Goal: Check status: Check status

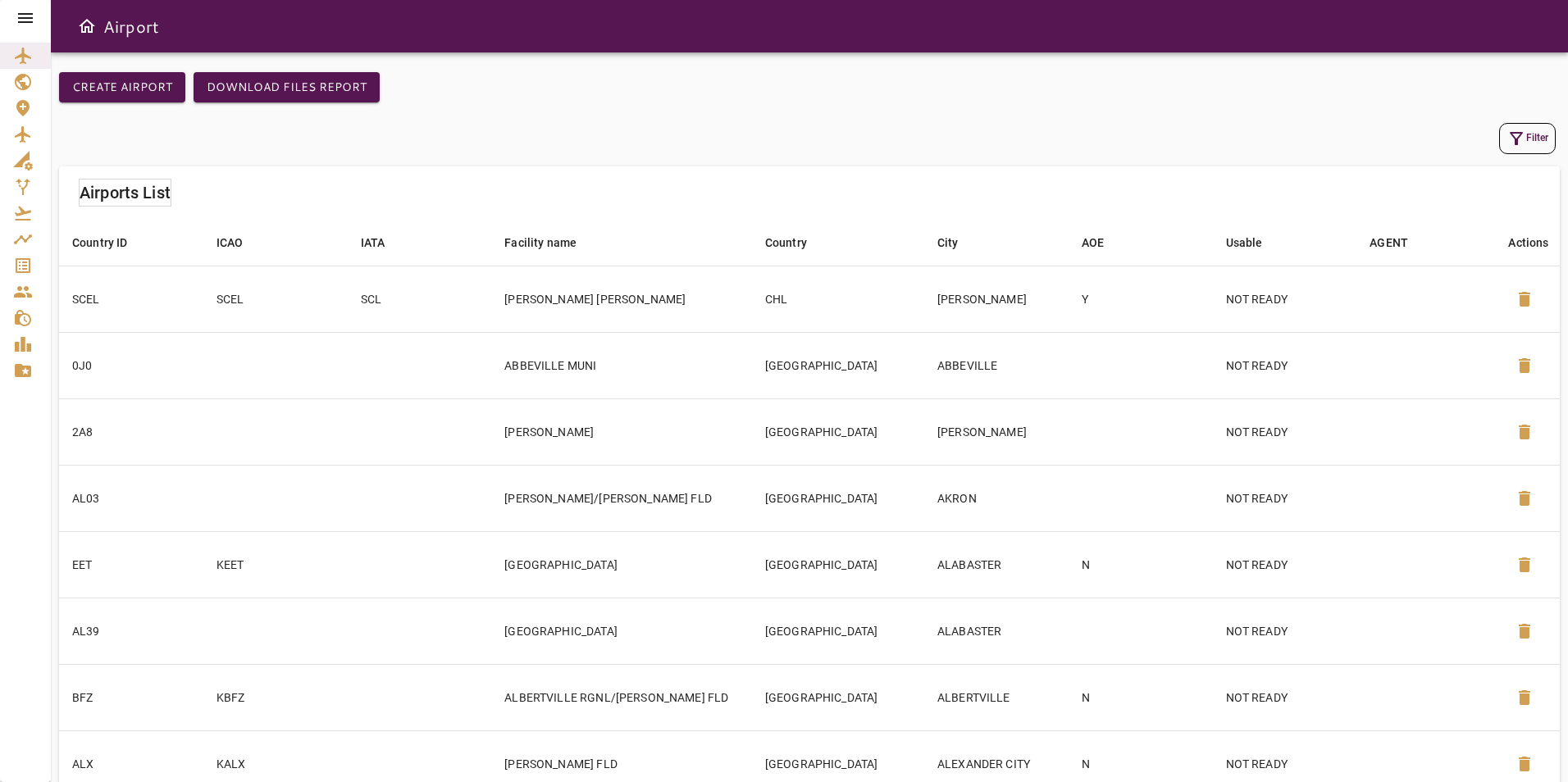
click at [33, 18] on icon at bounding box center [26, 18] width 15 height 10
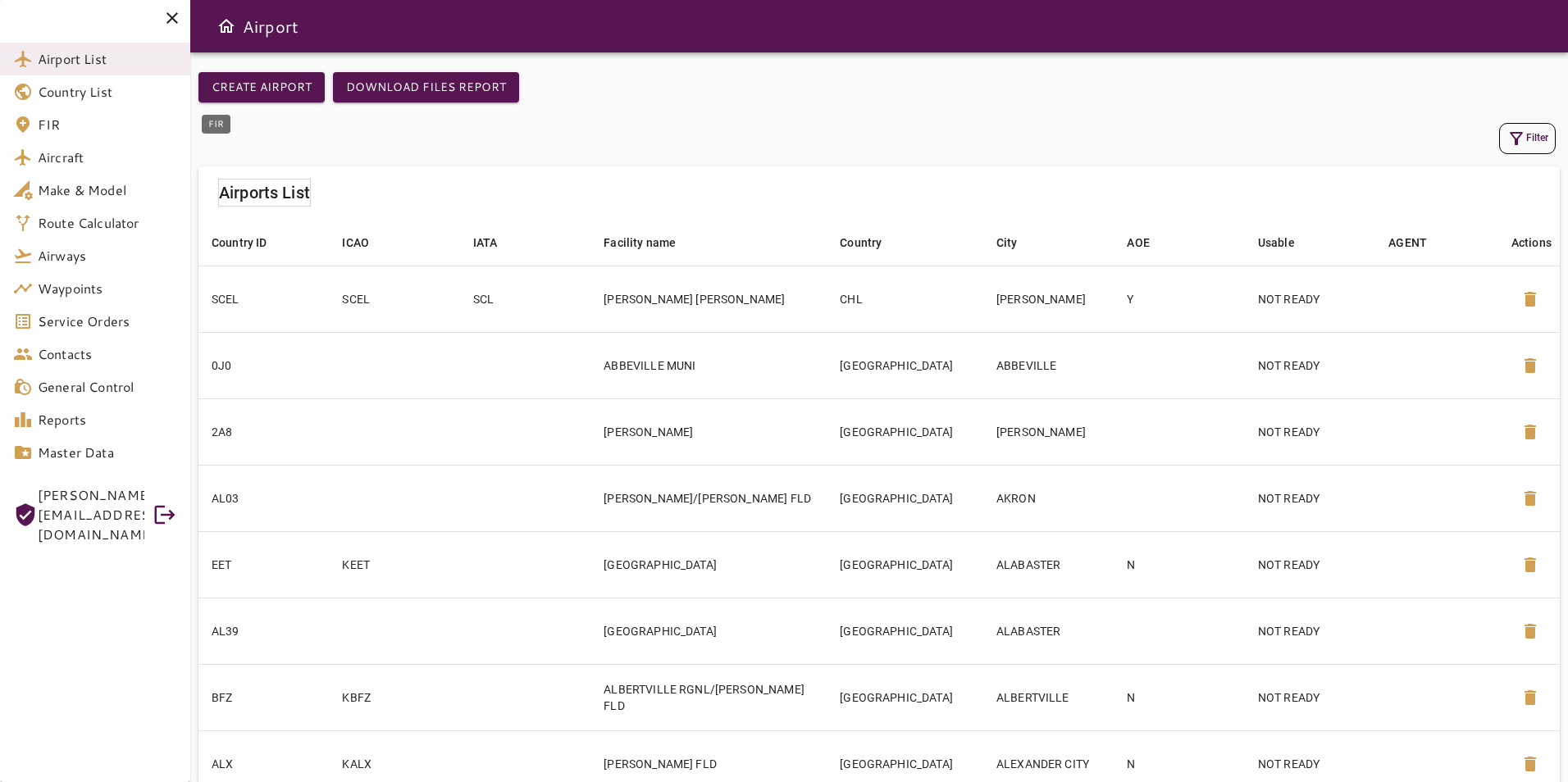
click at [54, 130] on span "FIR" at bounding box center [107, 125] width 139 height 20
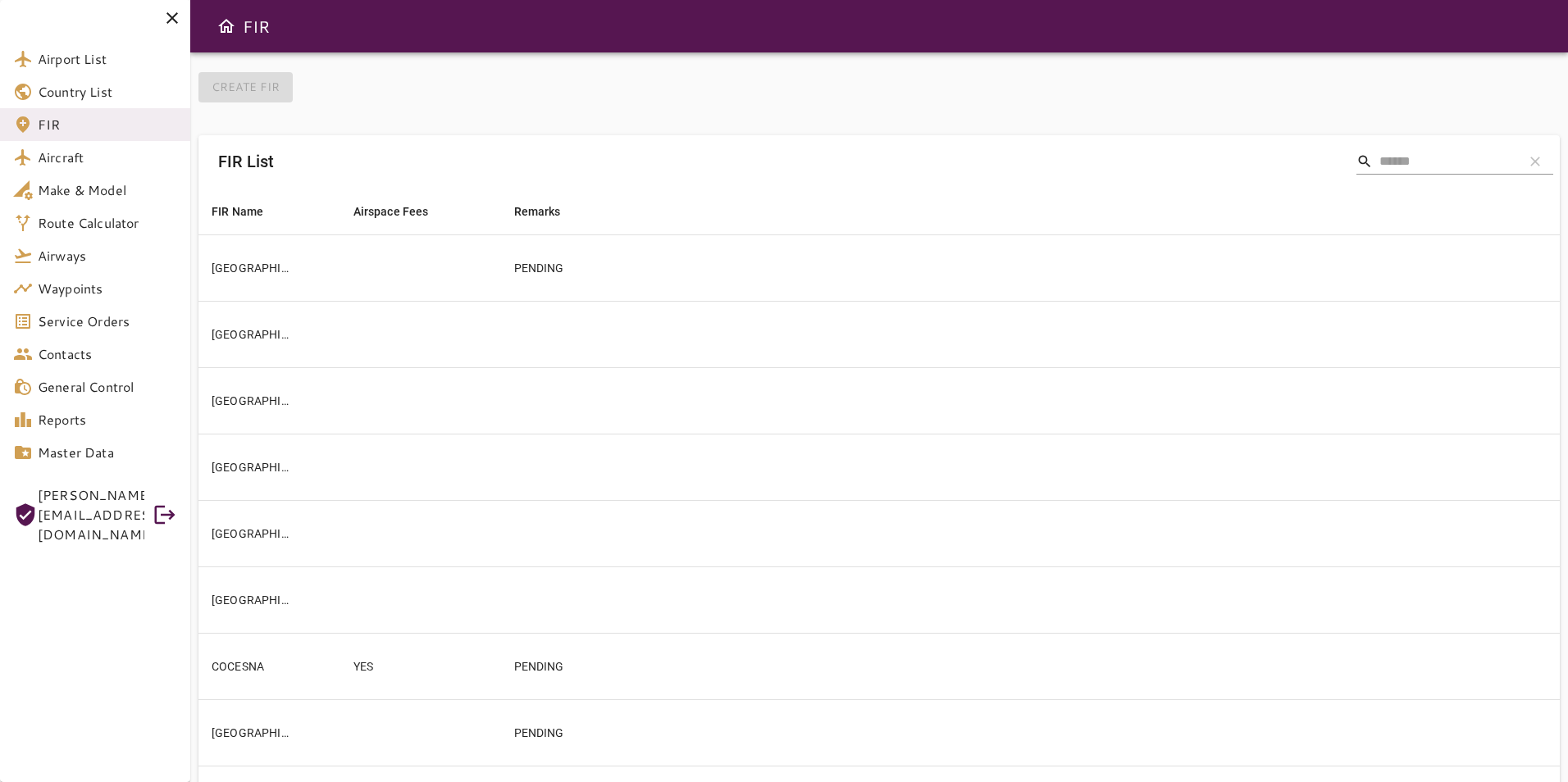
click at [1402, 159] on input "Search" at bounding box center [1445, 162] width 131 height 26
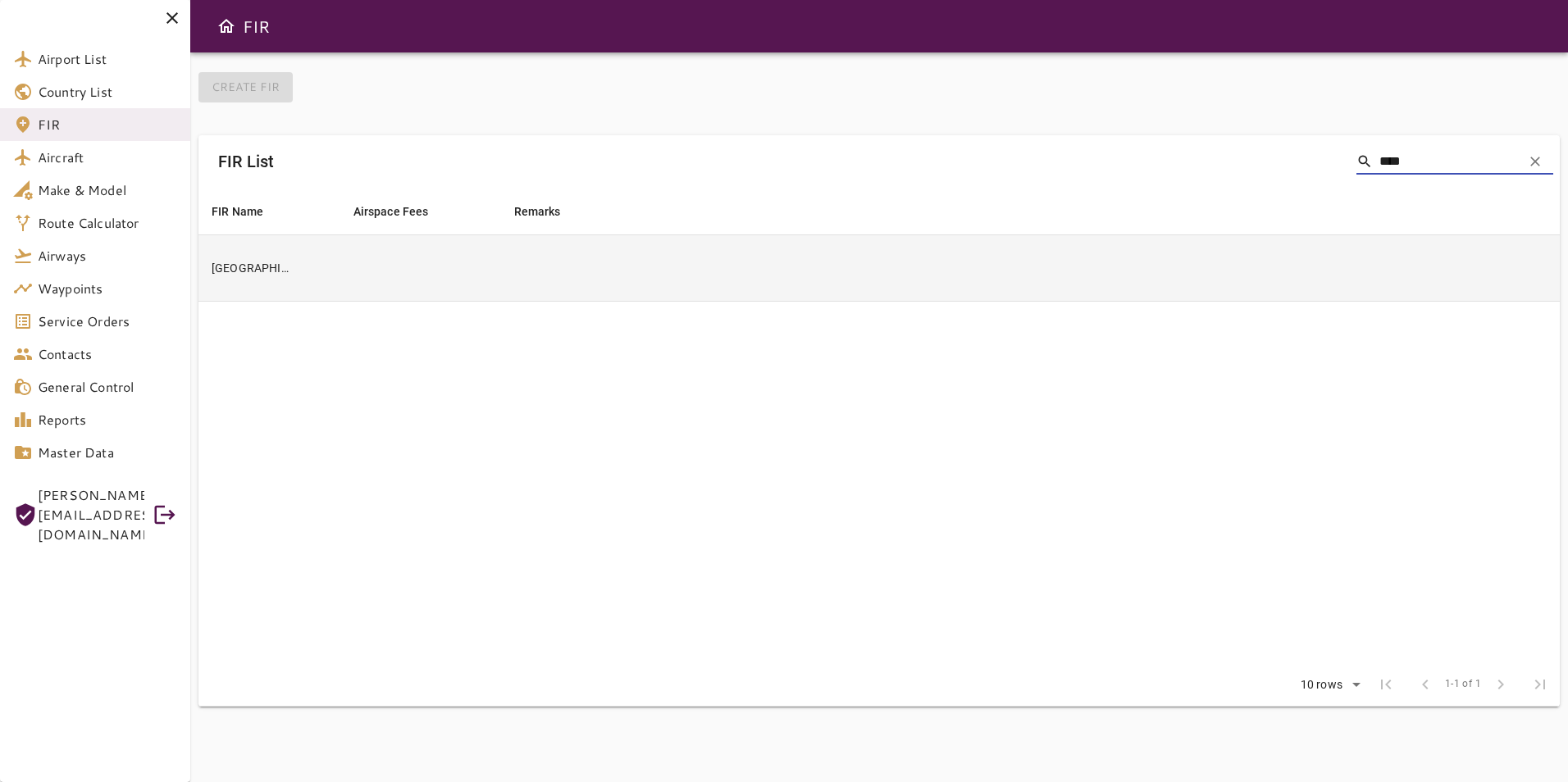
type input "****"
click at [475, 271] on td at bounding box center [420, 267] width 161 height 67
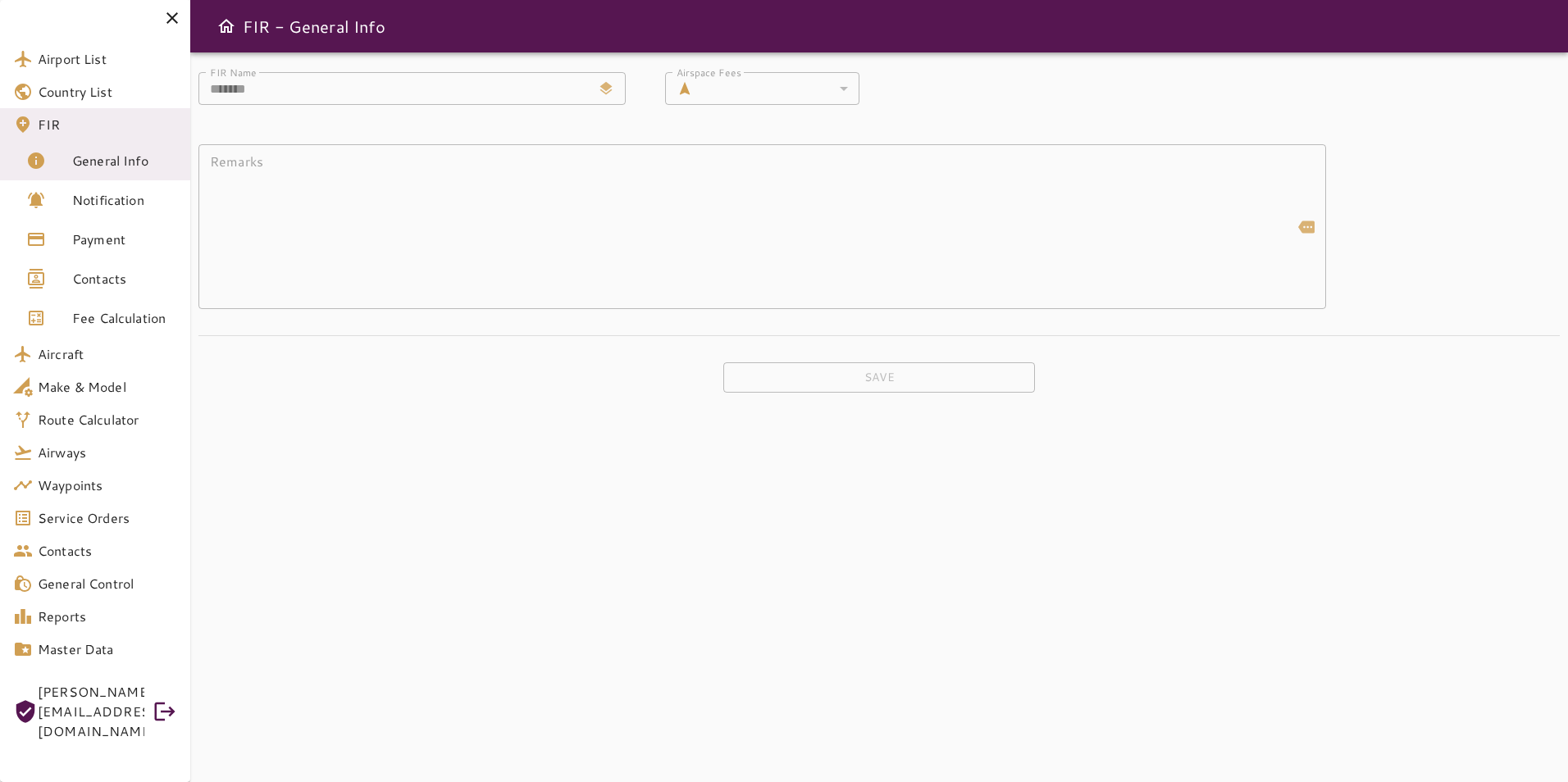
click at [149, 313] on span "Fee Calculation" at bounding box center [124, 318] width 105 height 20
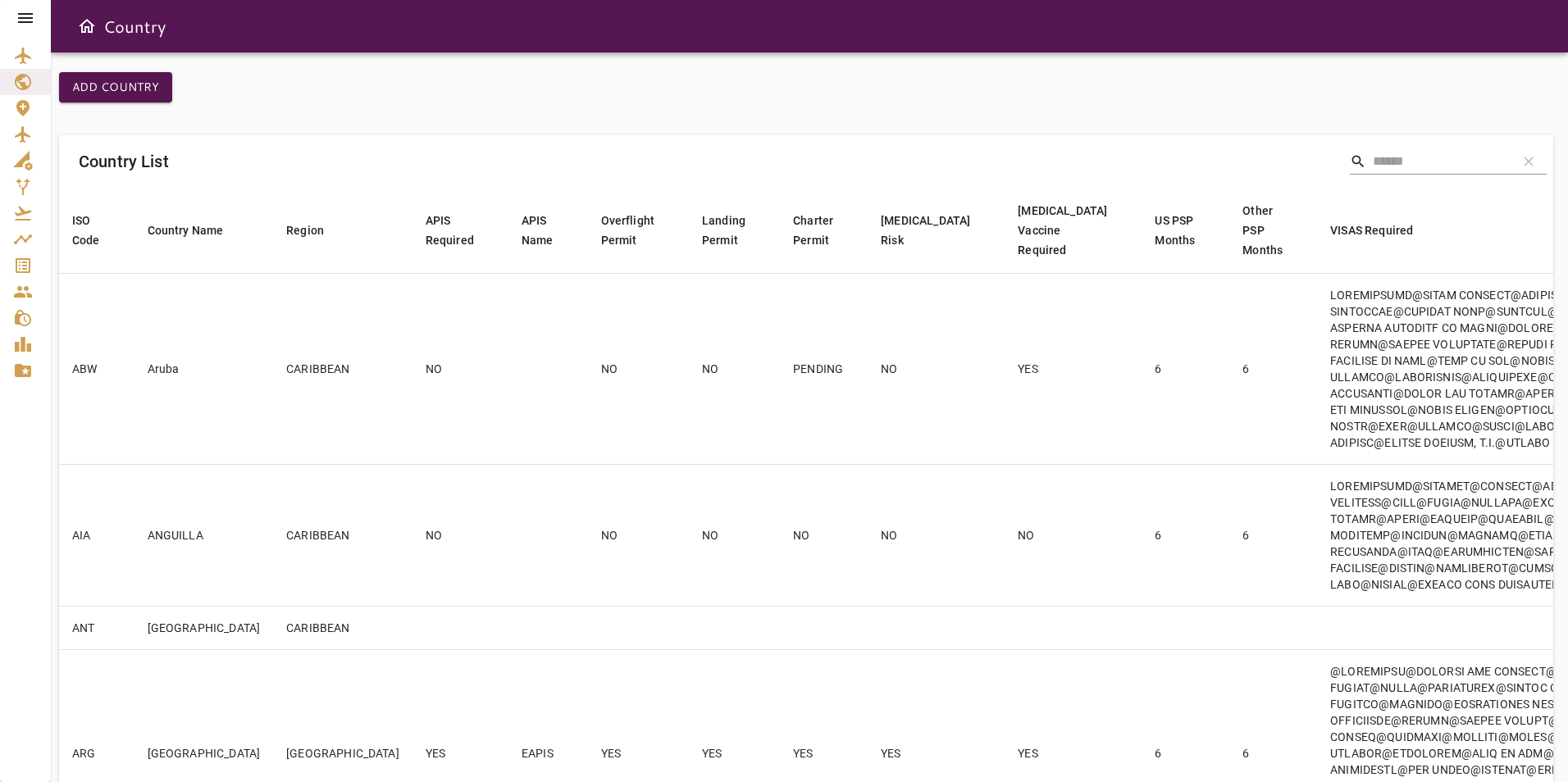
click at [1373, 162] on input "Search" at bounding box center [1438, 162] width 131 height 26
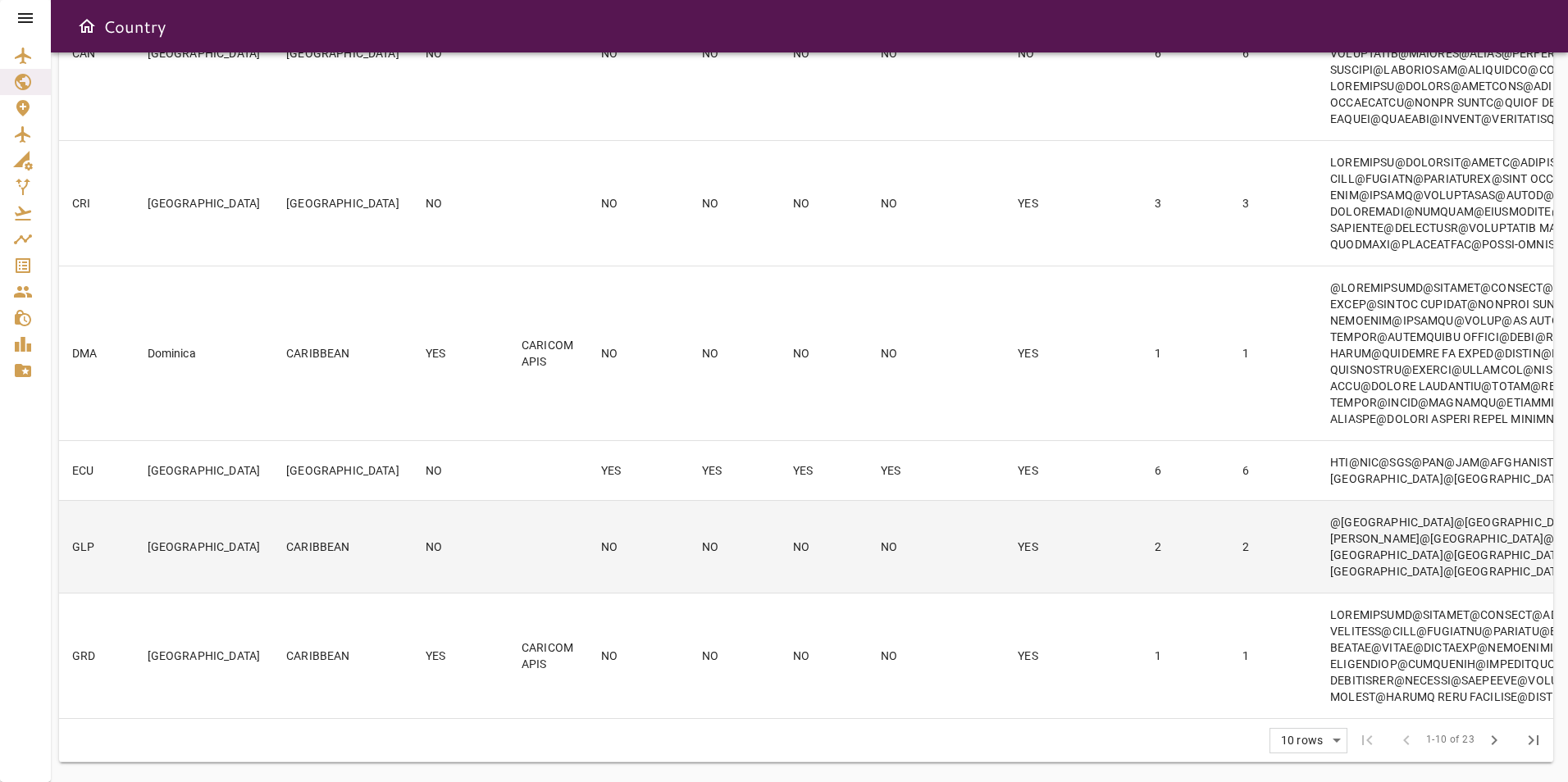
scroll to position [984, 0]
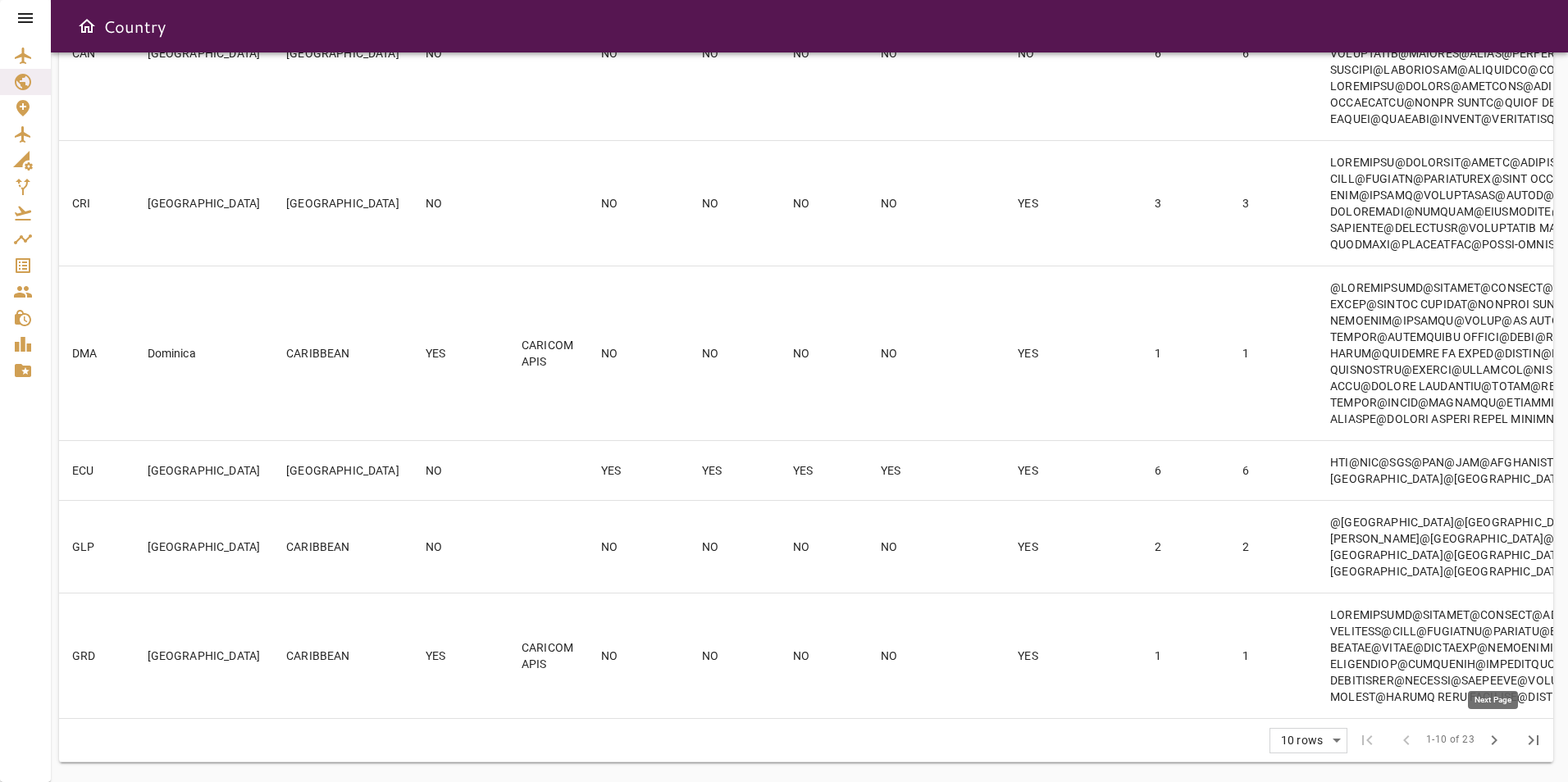
type input "*******"
click at [1500, 736] on span "chevron_right" at bounding box center [1495, 741] width 20 height 20
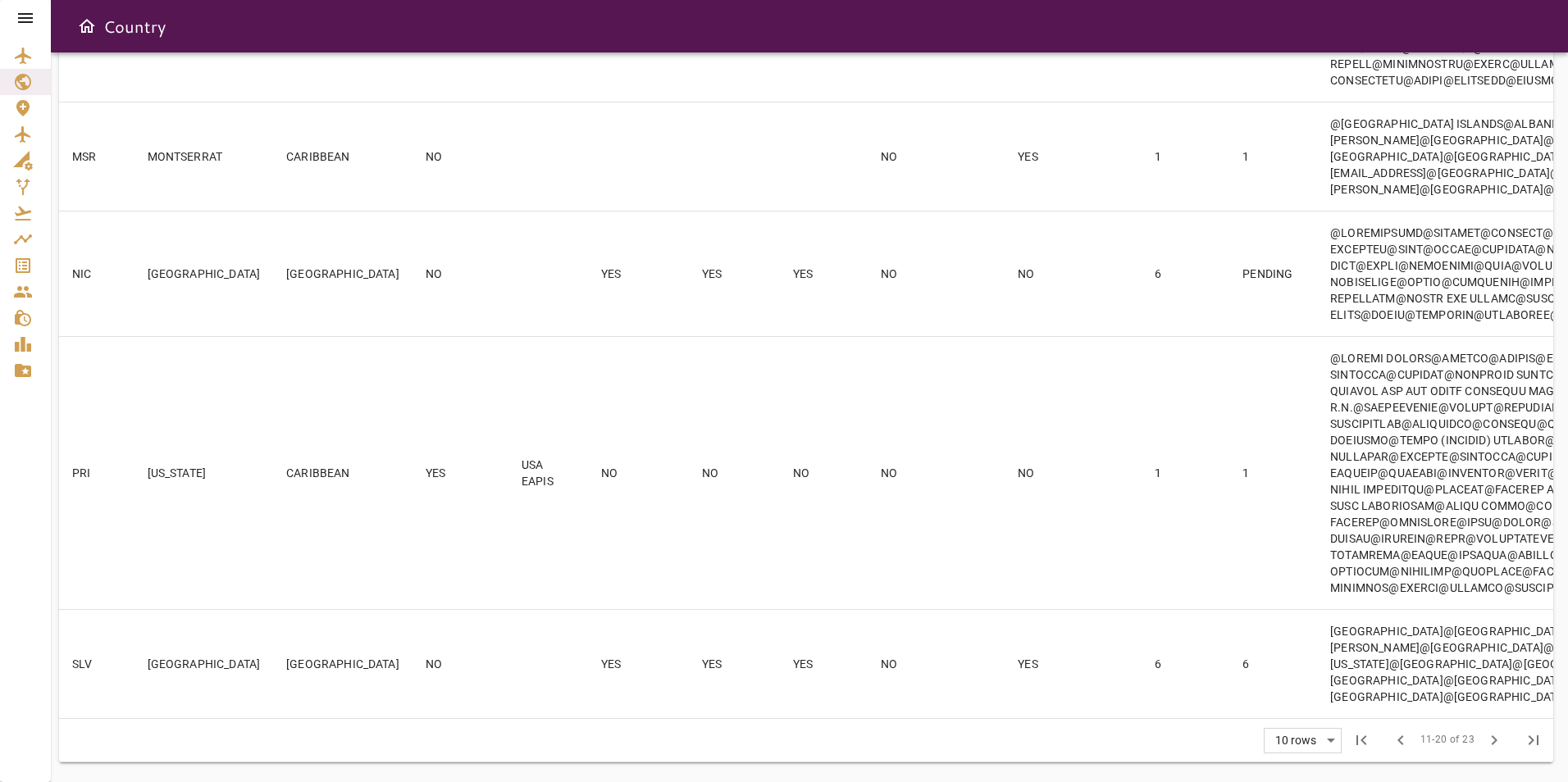
scroll to position [918, 0]
click at [1402, 734] on span "chevron_left" at bounding box center [1401, 741] width 20 height 20
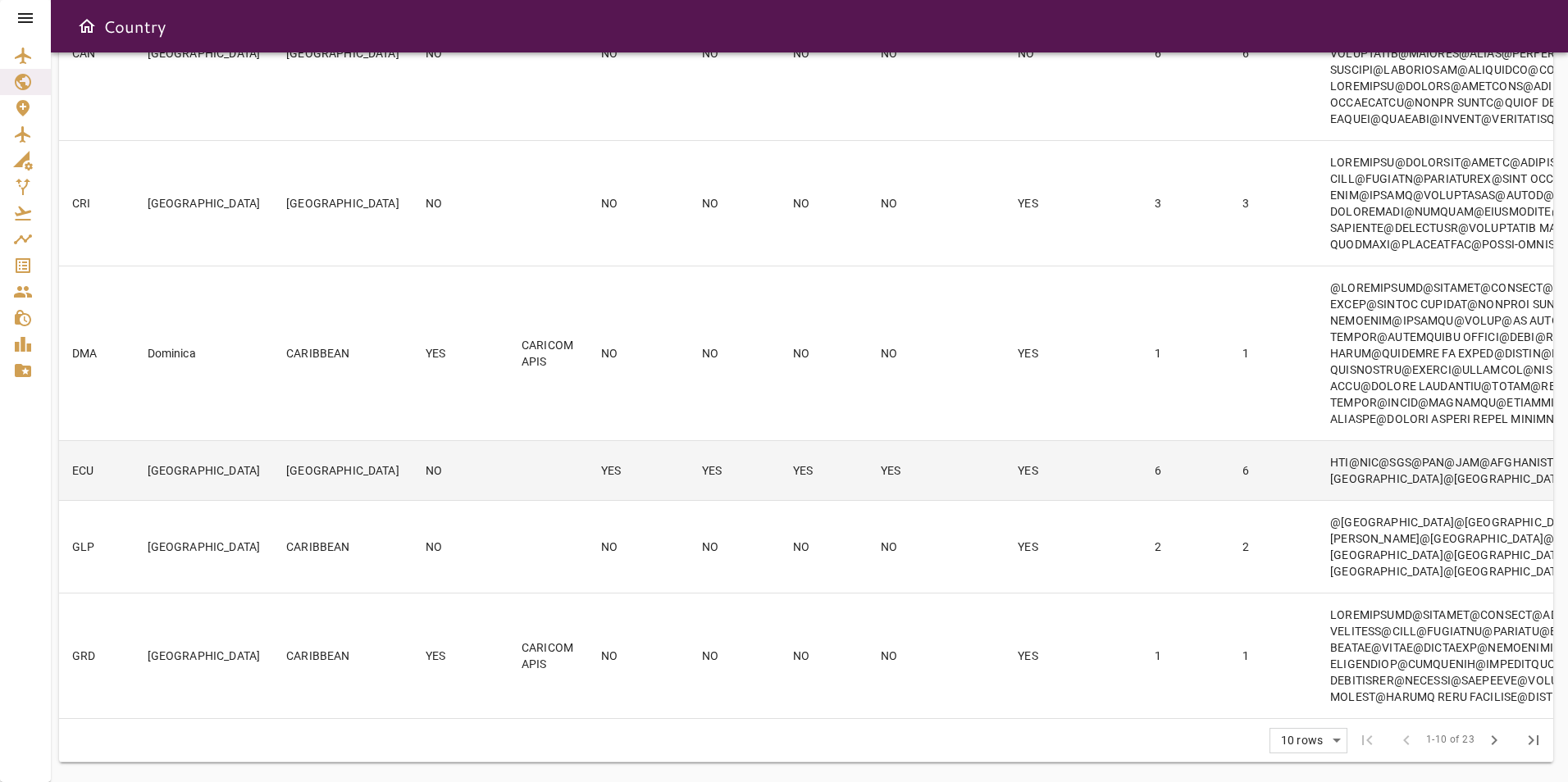
click at [219, 473] on td "[GEOGRAPHIC_DATA]" at bounding box center [204, 471] width 139 height 60
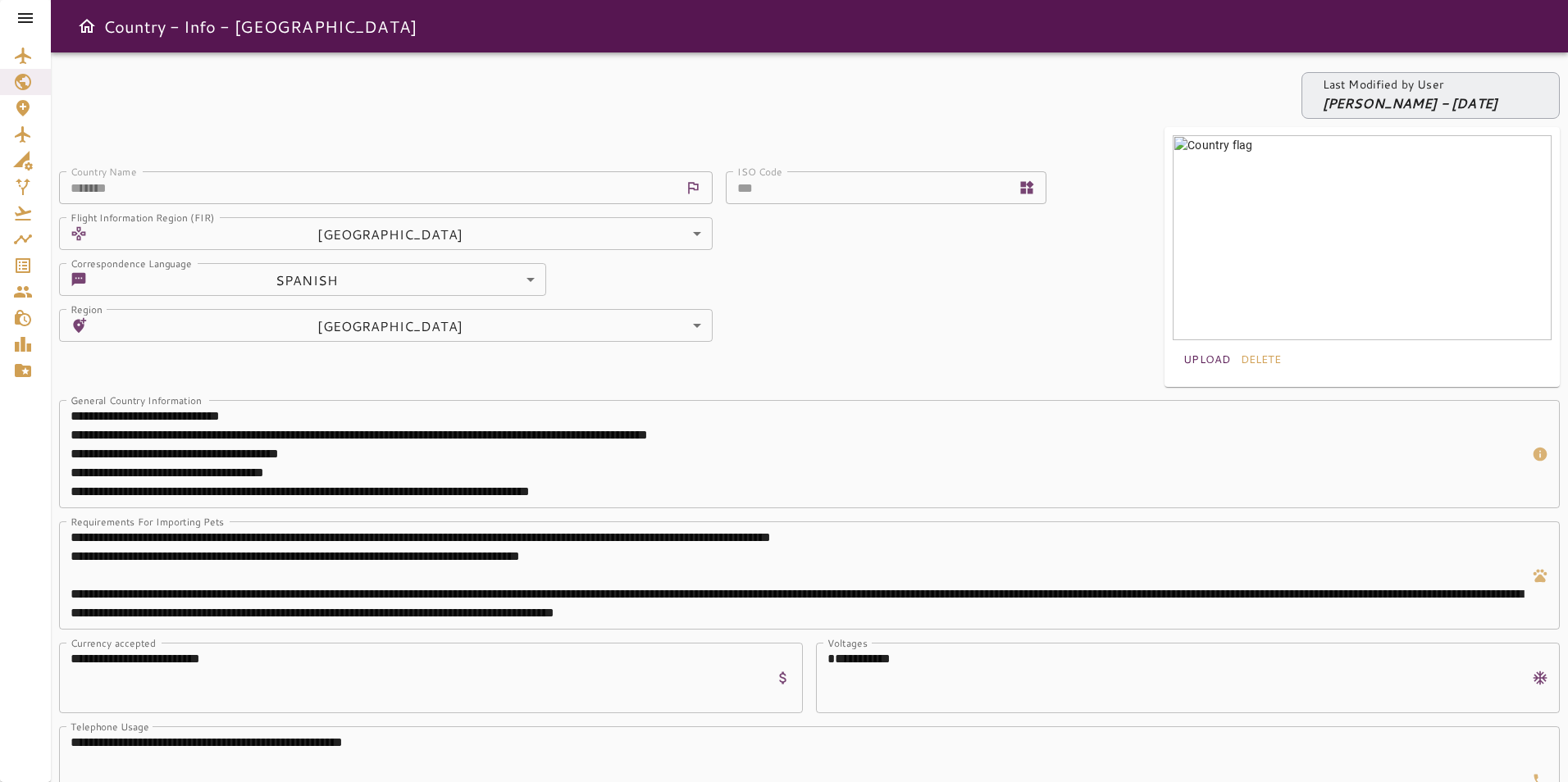
click at [25, 19] on icon at bounding box center [26, 18] width 15 height 10
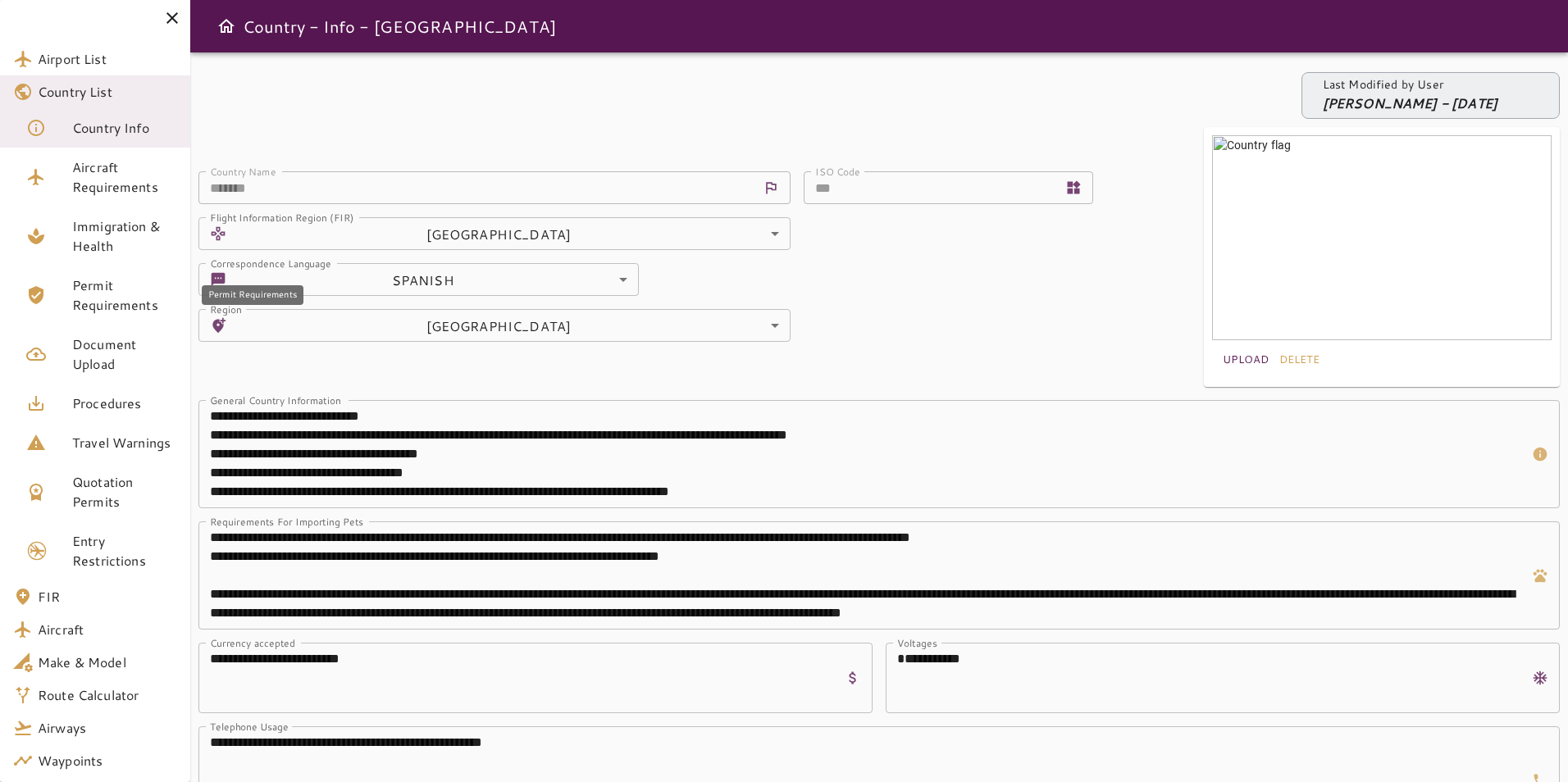
click at [88, 279] on span "Permit Requirements" at bounding box center [124, 295] width 105 height 40
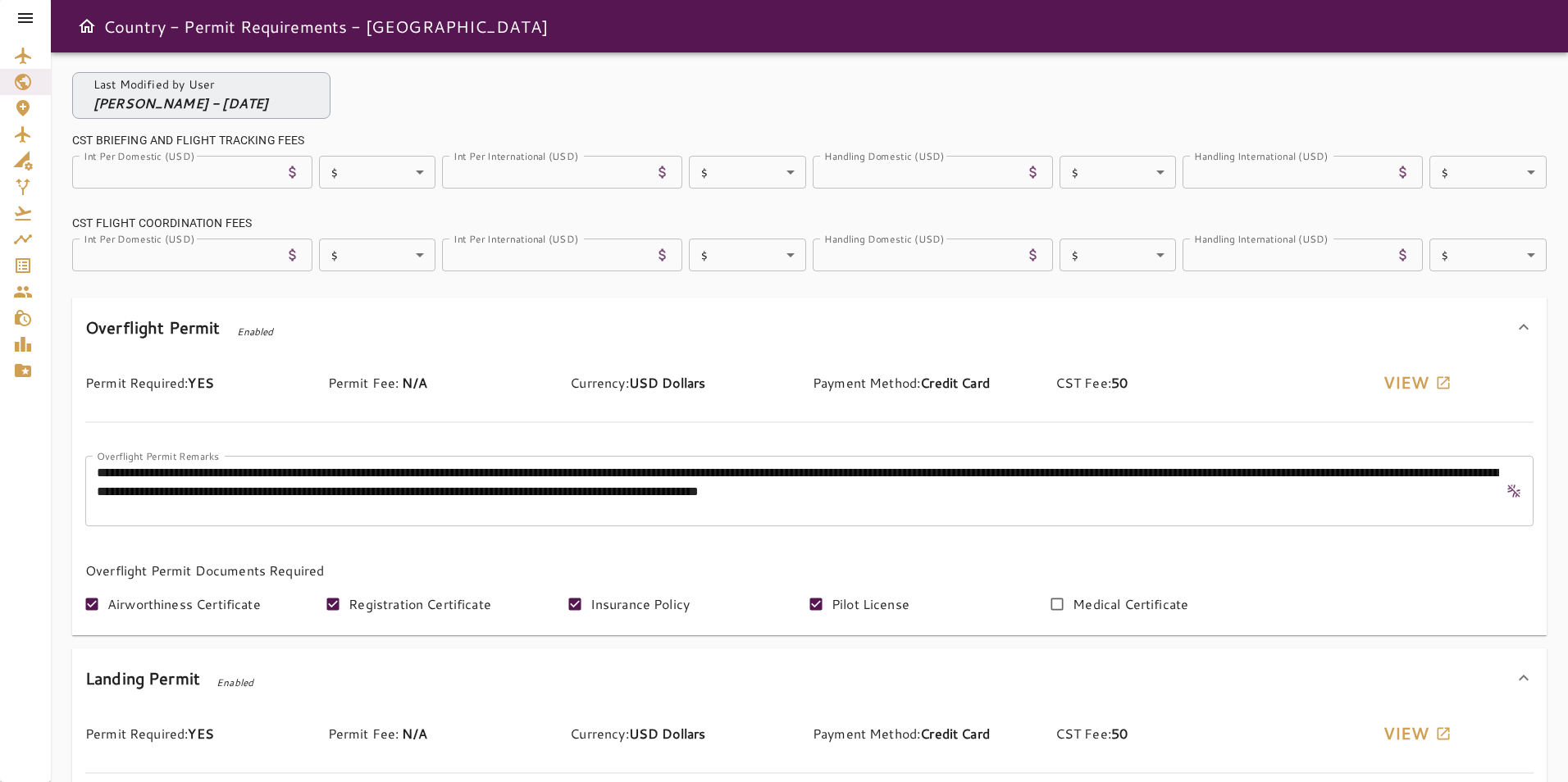
click at [38, 19] on div at bounding box center [26, 18] width 51 height 36
click at [29, 20] on icon at bounding box center [26, 18] width 20 height 20
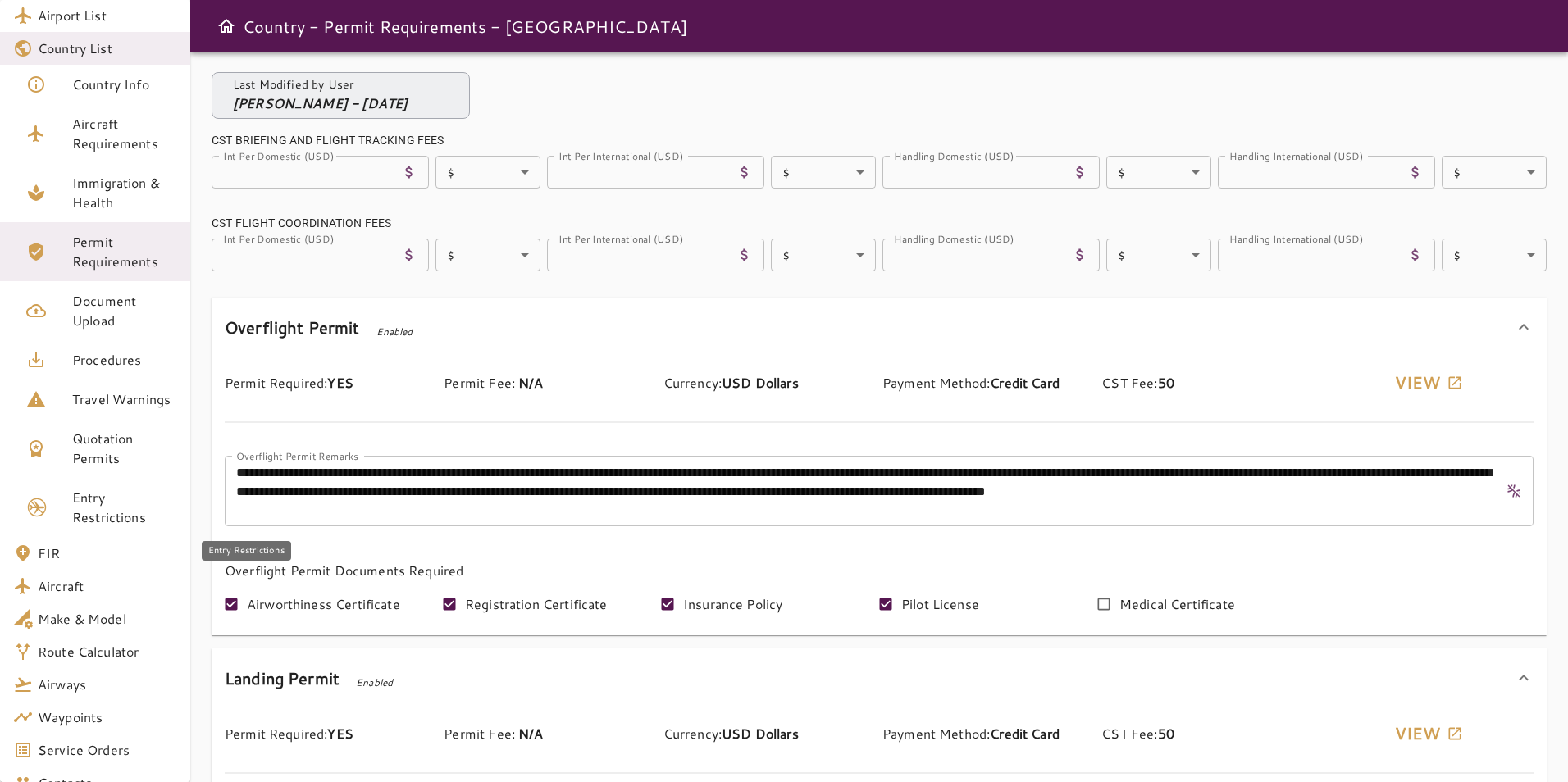
scroll to position [82, 0]
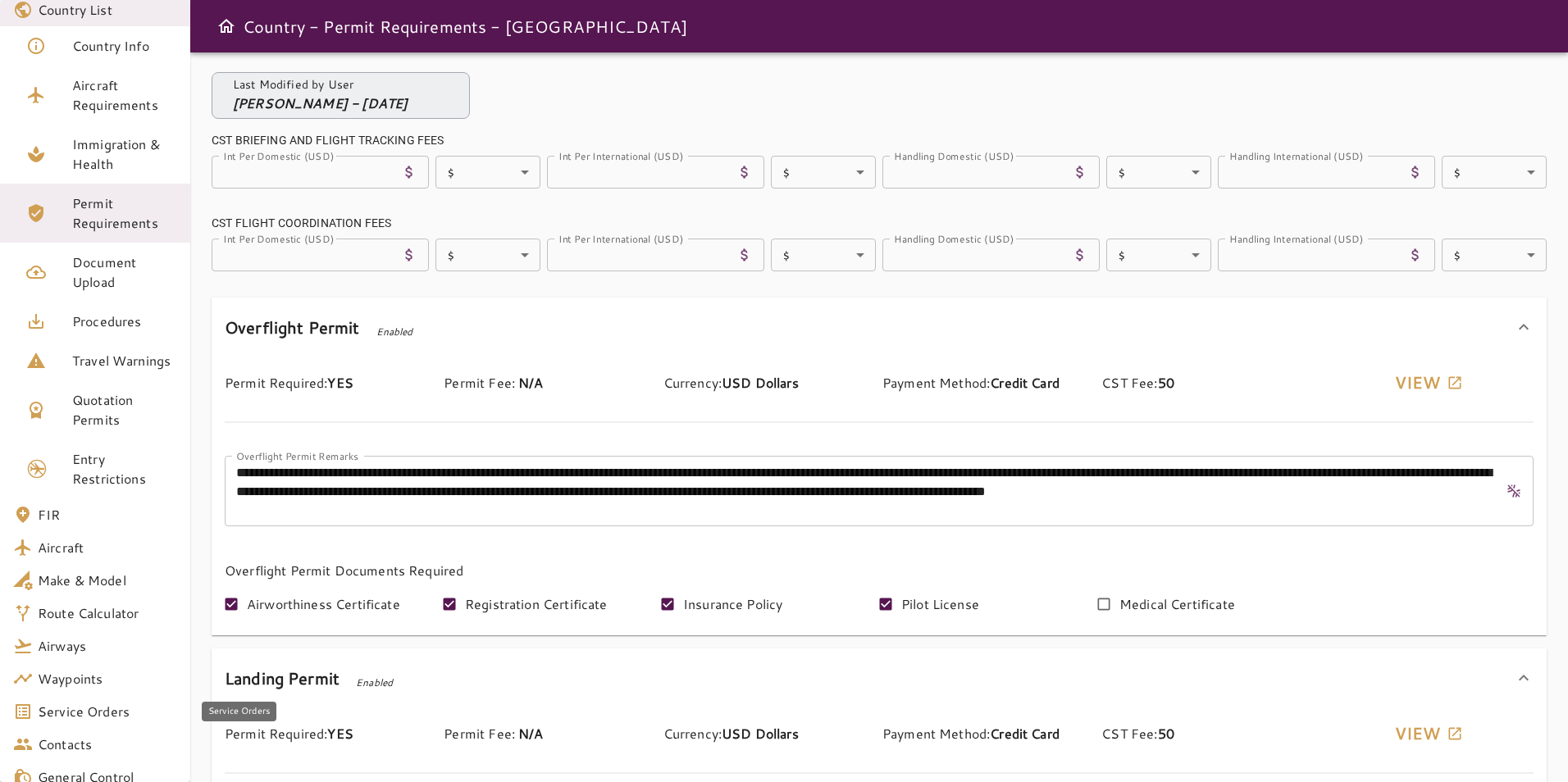
click at [57, 700] on link "Service Orders" at bounding box center [95, 712] width 191 height 33
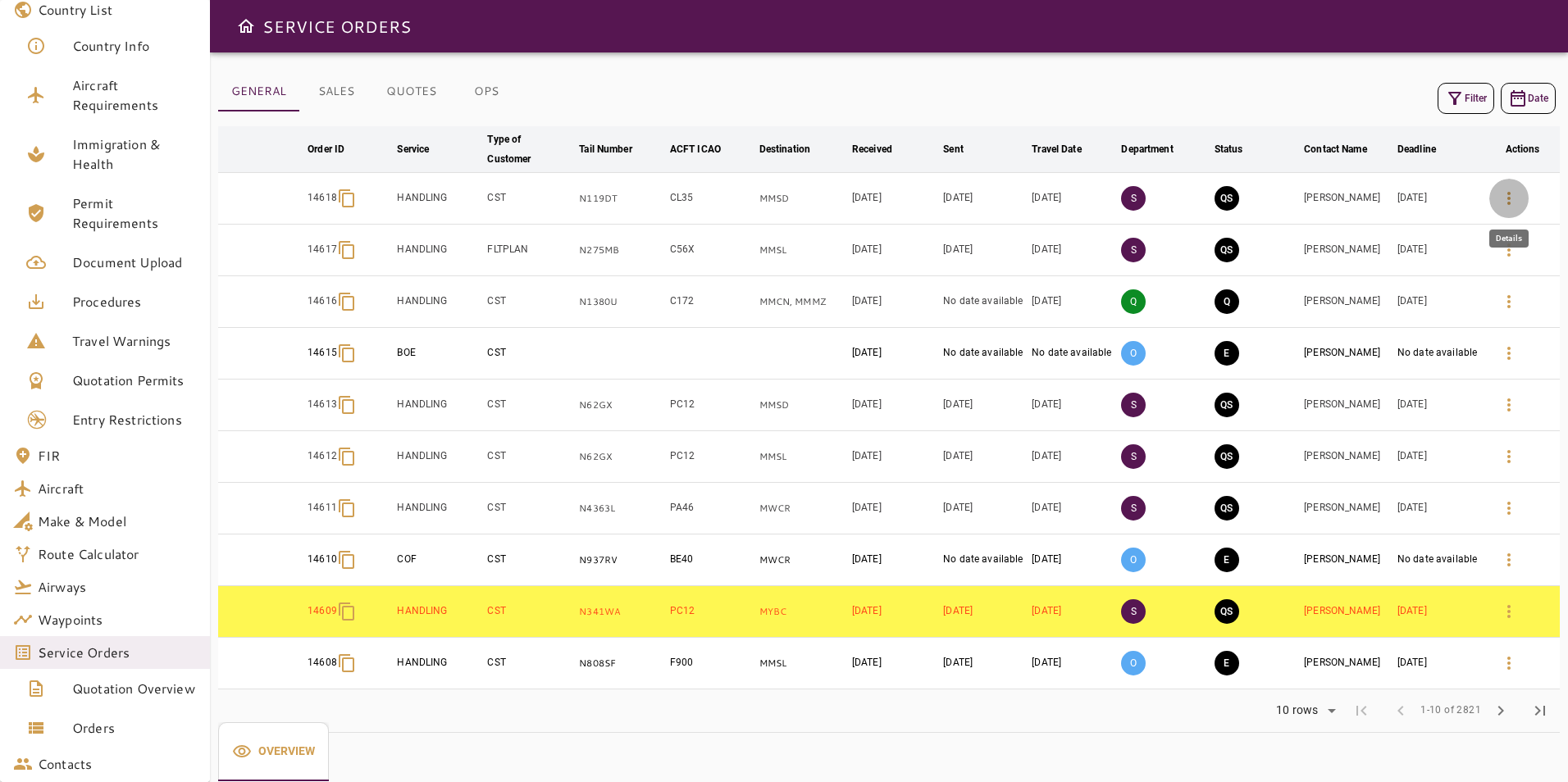
click at [1507, 199] on icon "button" at bounding box center [1509, 199] width 20 height 20
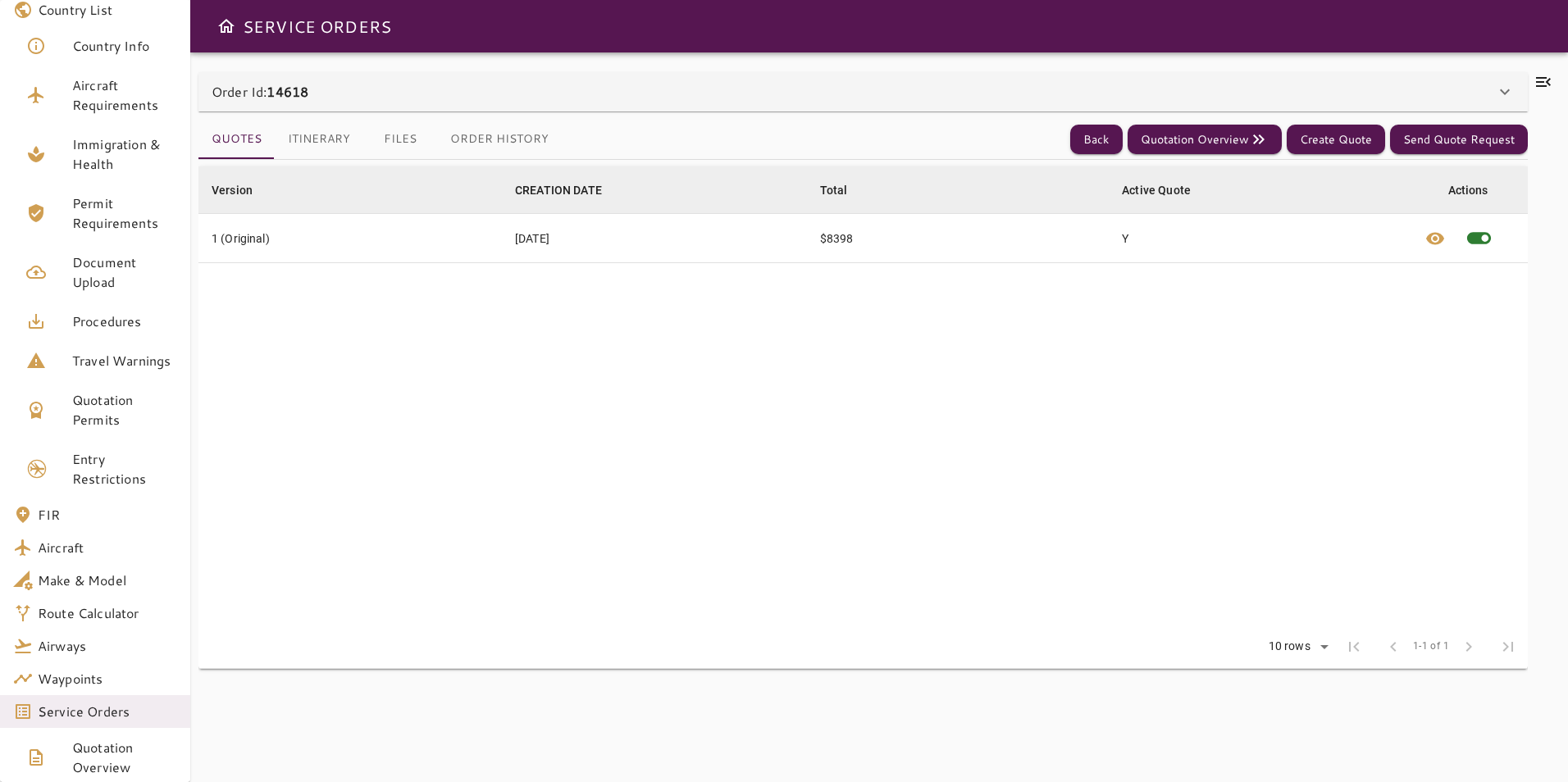
click at [688, 92] on div "Order Id: 14618" at bounding box center [853, 92] width 1284 height 20
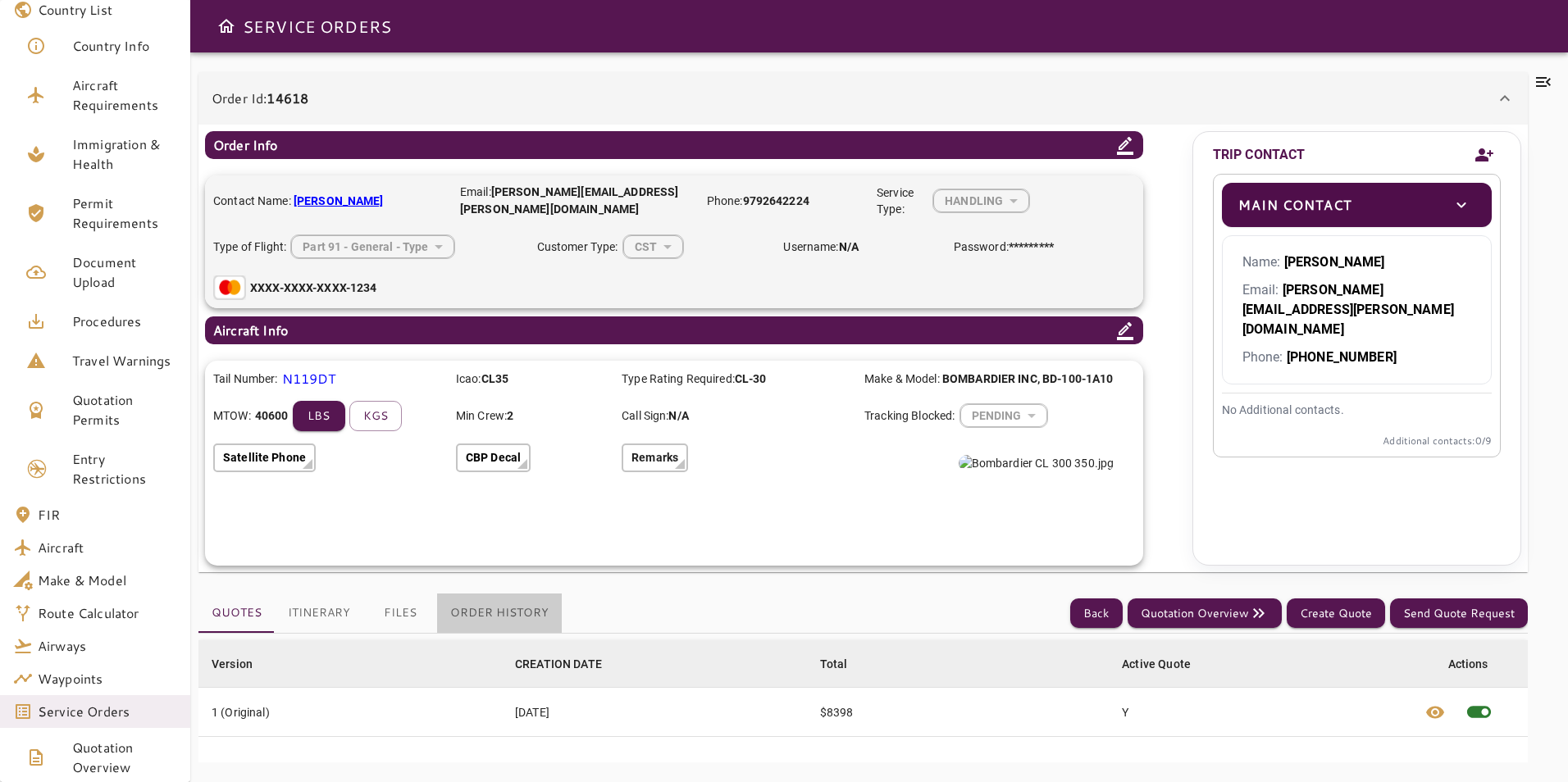
click at [519, 613] on button "Order History" at bounding box center [499, 614] width 125 height 40
